Goal: Navigation & Orientation: Find specific page/section

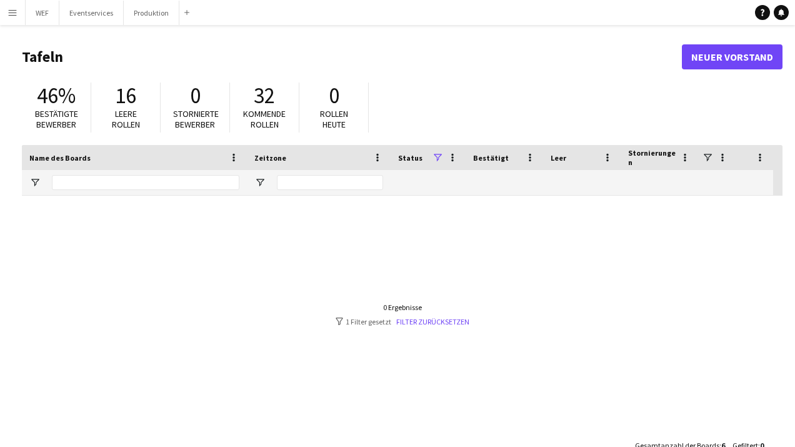
click at [9, 16] on app-icon "Menü" at bounding box center [13, 13] width 10 height 10
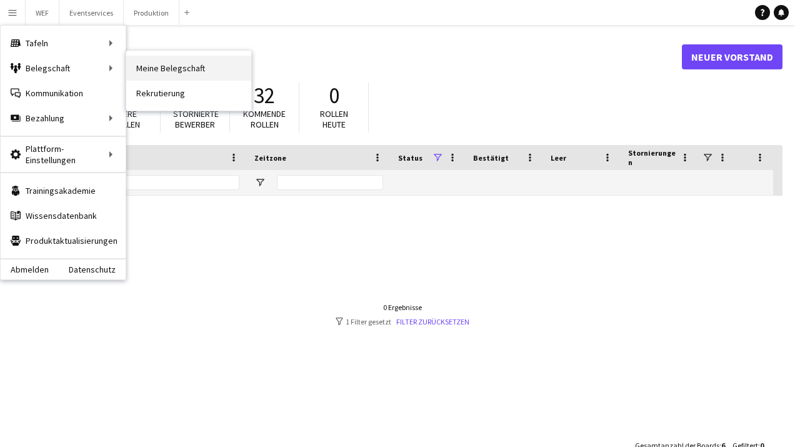
click at [175, 71] on link "Meine Belegschaft" at bounding box center [188, 68] width 125 height 25
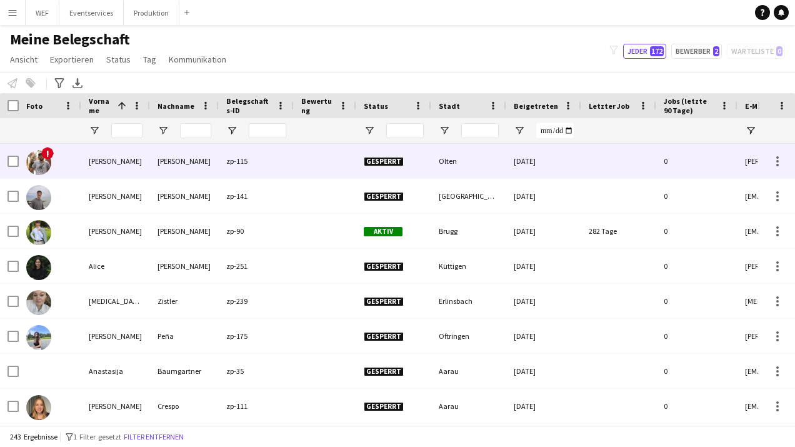
click at [43, 156] on span "!" at bounding box center [47, 153] width 13 height 13
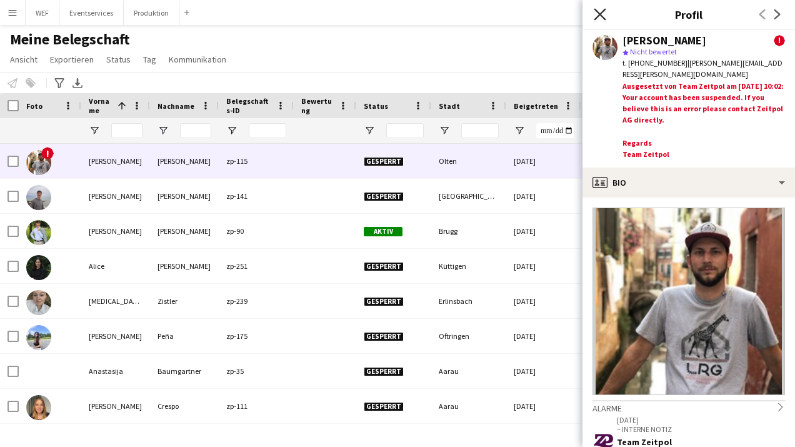
click at [597, 14] on icon "Pop-in schließen" at bounding box center [600, 14] width 12 height 12
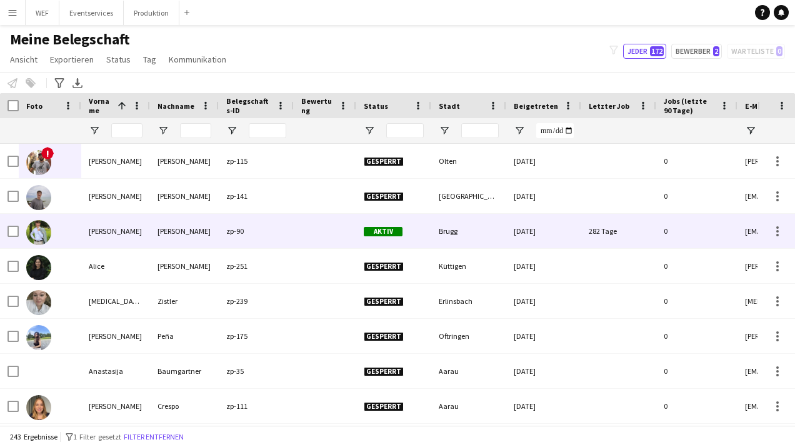
click at [41, 231] on img at bounding box center [38, 232] width 25 height 25
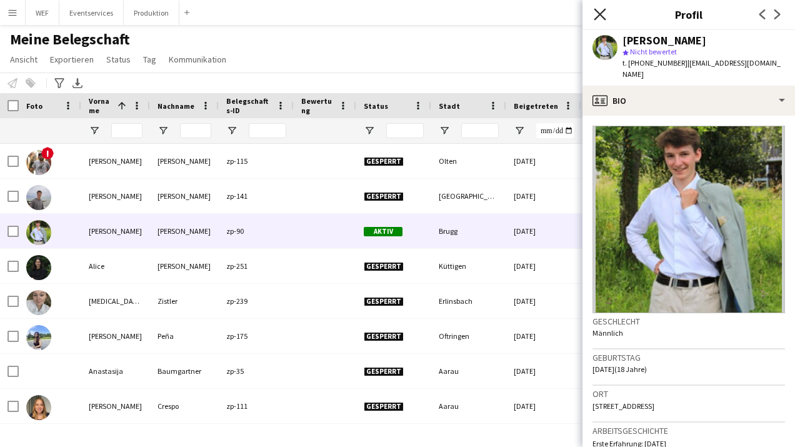
click at [598, 14] on icon "Pop-in schließen" at bounding box center [600, 14] width 12 height 12
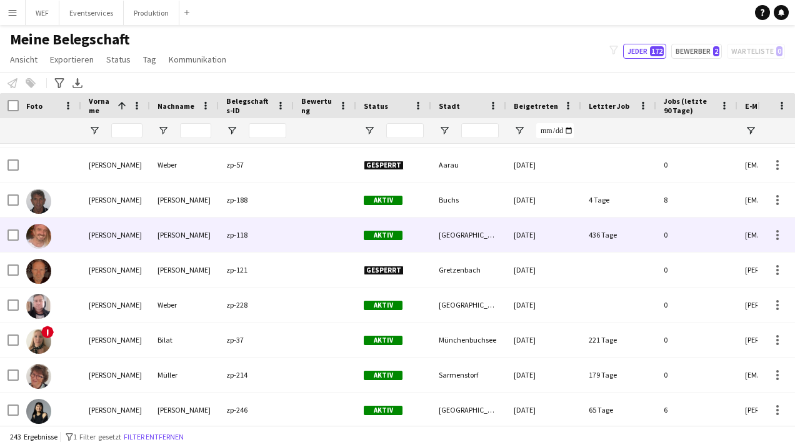
click at [37, 241] on img at bounding box center [38, 236] width 25 height 25
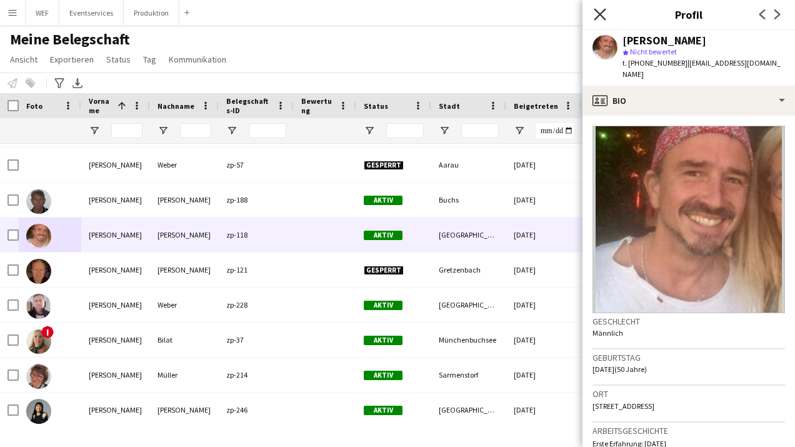
click at [603, 9] on icon "Pop-in schließen" at bounding box center [600, 14] width 12 height 12
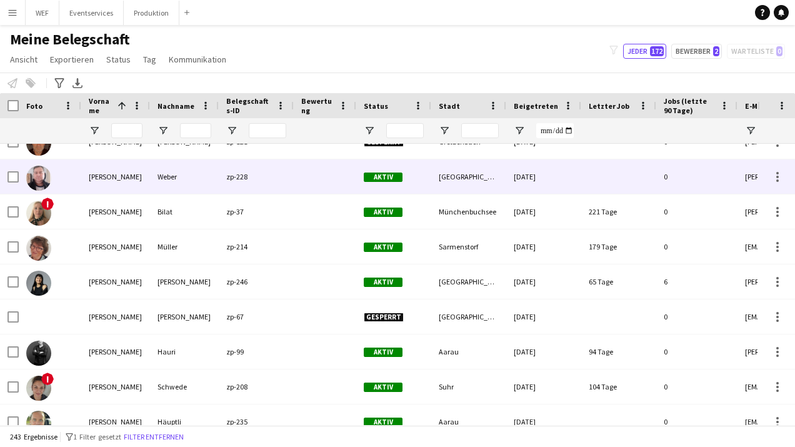
click at [32, 177] on img at bounding box center [38, 178] width 25 height 25
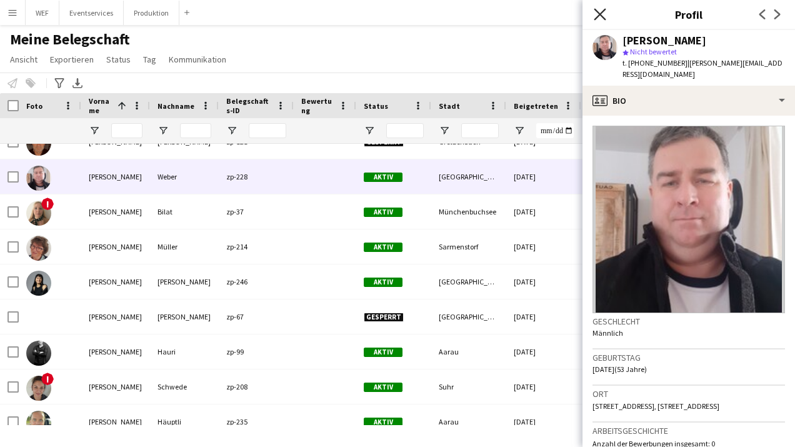
click at [601, 16] on icon "Pop-in schließen" at bounding box center [600, 14] width 12 height 12
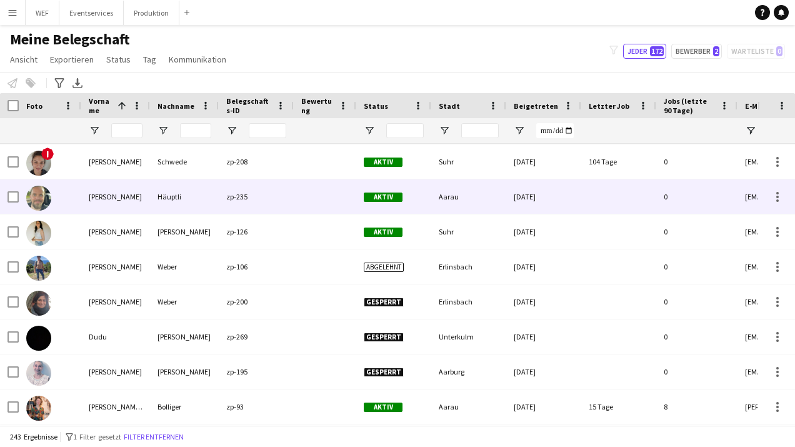
click at [39, 194] on img at bounding box center [38, 198] width 25 height 25
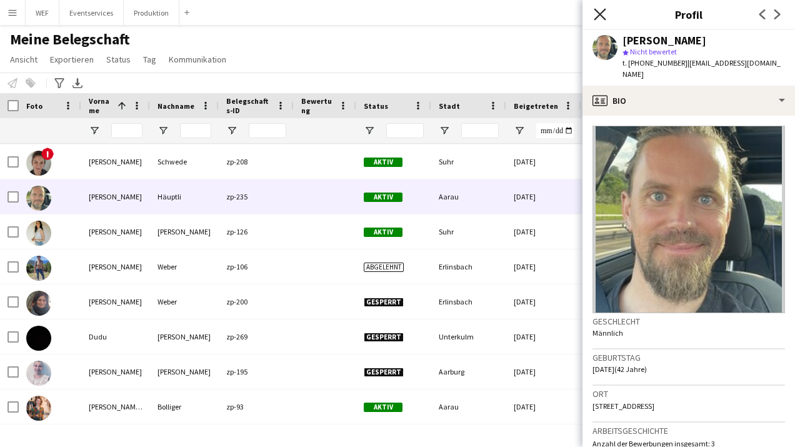
click at [600, 16] on icon at bounding box center [600, 14] width 12 height 12
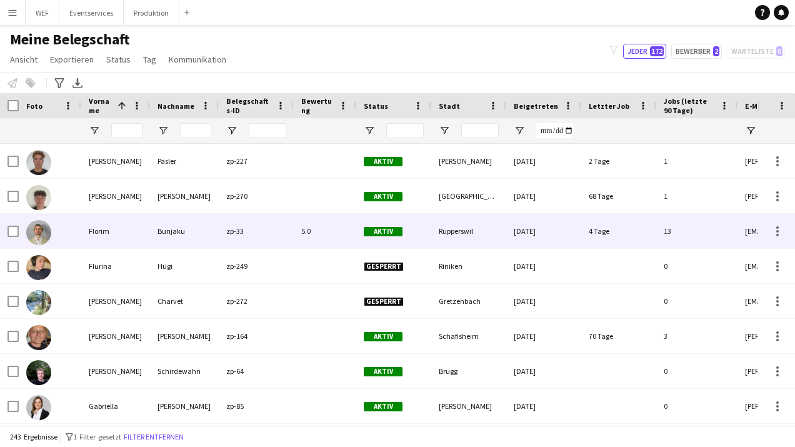
click at [51, 234] on img at bounding box center [38, 232] width 25 height 25
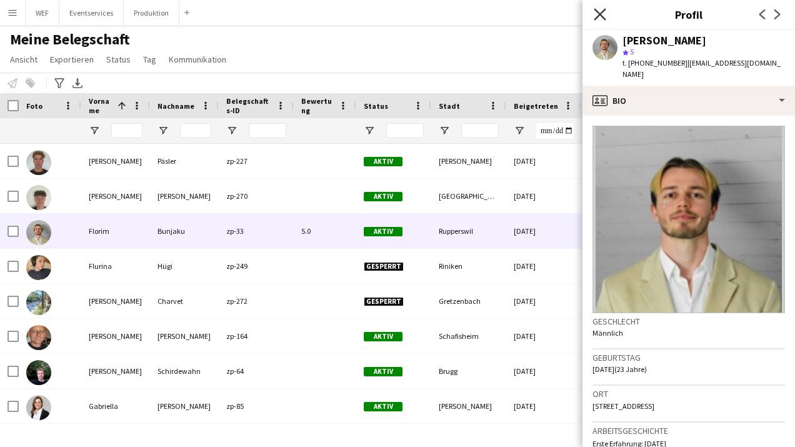
click at [598, 12] on icon at bounding box center [600, 14] width 12 height 12
